Goal: Information Seeking & Learning: Learn about a topic

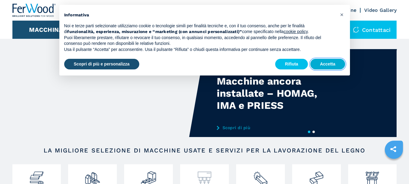
click at [328, 63] on button "Accetta" at bounding box center [327, 64] width 35 height 11
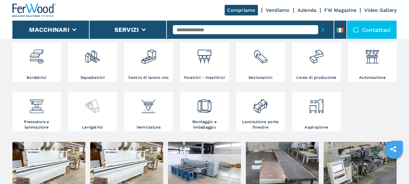
scroll to position [81, 0]
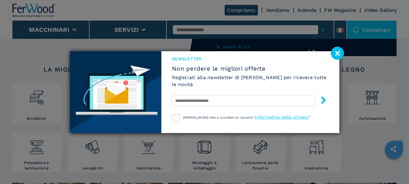
click at [340, 54] on image at bounding box center [337, 53] width 13 height 13
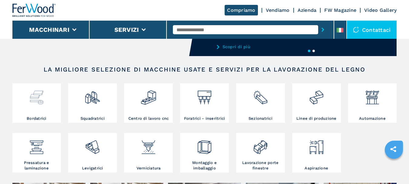
click at [33, 104] on img at bounding box center [37, 95] width 16 height 21
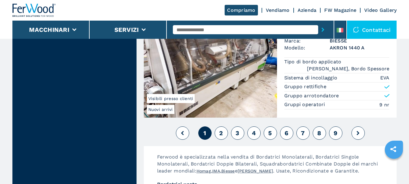
scroll to position [1583, 0]
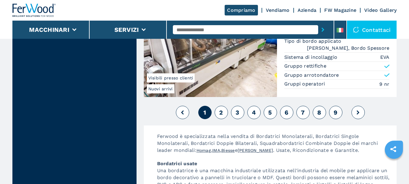
click at [219, 109] on span "2" at bounding box center [221, 112] width 4 height 7
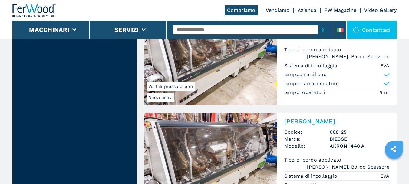
scroll to position [1543, 0]
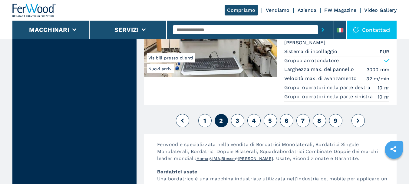
scroll to position [1601, 0]
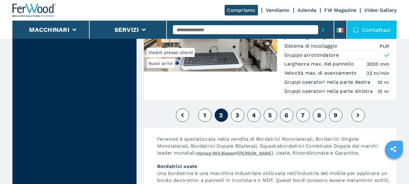
click at [234, 109] on button "3" at bounding box center [237, 114] width 13 height 13
click at [236, 111] on span "3" at bounding box center [237, 114] width 4 height 7
click at [237, 111] on span "3" at bounding box center [237, 114] width 4 height 7
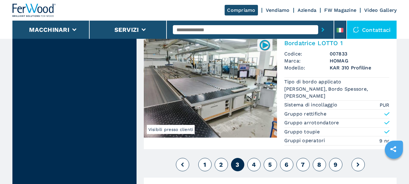
scroll to position [1573, 0]
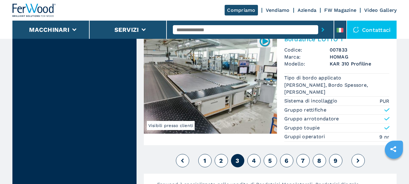
click at [256, 154] on button "4" at bounding box center [253, 160] width 13 height 13
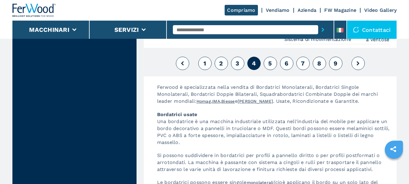
scroll to position [1693, 0]
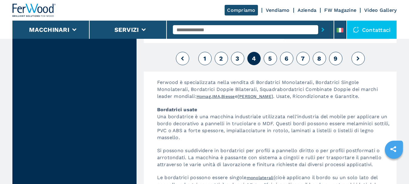
click at [271, 55] on span "5" at bounding box center [270, 58] width 4 height 7
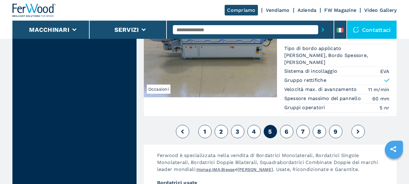
scroll to position [1614, 0]
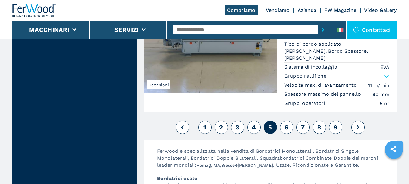
click at [290, 120] on button "6" at bounding box center [286, 126] width 13 height 13
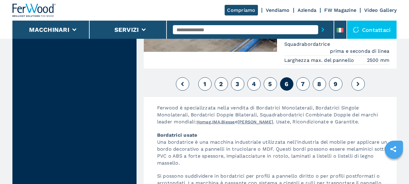
scroll to position [1722, 0]
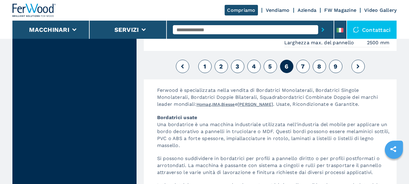
click at [303, 63] on span "7" at bounding box center [303, 66] width 4 height 7
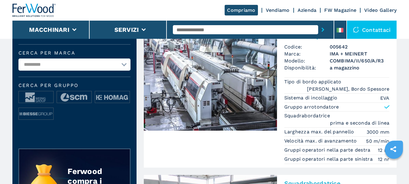
scroll to position [211, 0]
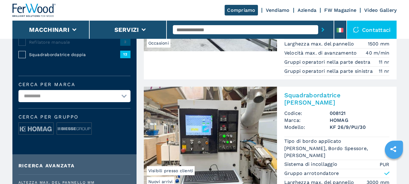
scroll to position [142, 0]
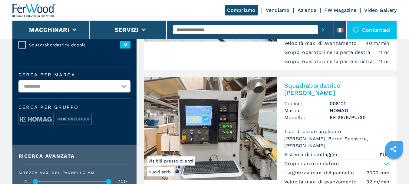
click at [124, 84] on select "**********" at bounding box center [74, 86] width 112 height 12
select select "*******"
click at [18, 80] on select "**********" at bounding box center [74, 86] width 112 height 12
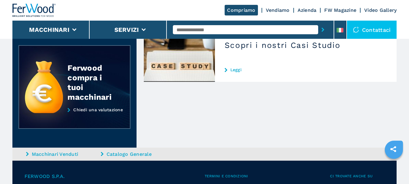
scroll to position [763, 0]
